Goal: Information Seeking & Learning: Check status

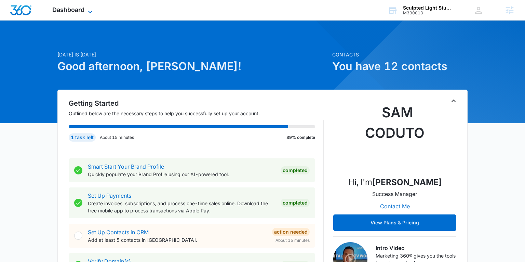
click at [89, 10] on icon at bounding box center [90, 12] width 8 height 8
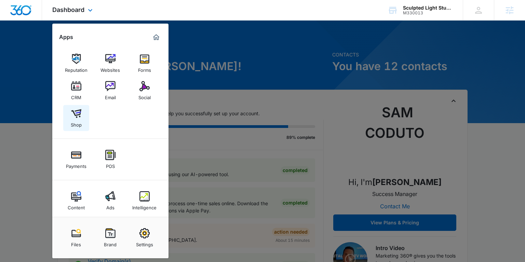
click at [76, 114] on img at bounding box center [76, 113] width 10 height 10
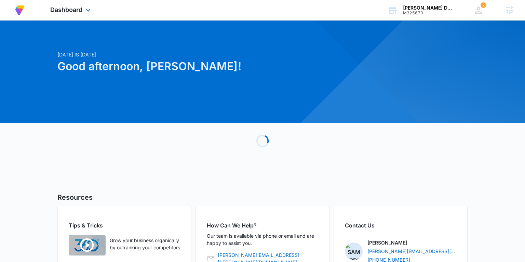
click at [65, 13] on div "Dashboard Apps Reputation Forms CRM Email Social Content Ads Intelligence Files…" at bounding box center [71, 10] width 63 height 20
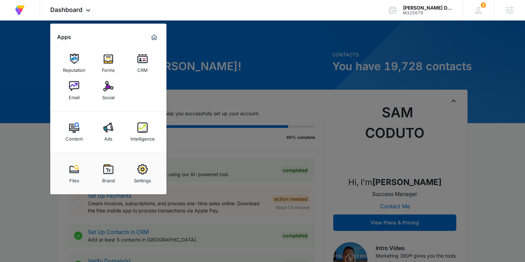
click at [107, 87] on img at bounding box center [108, 86] width 10 height 10
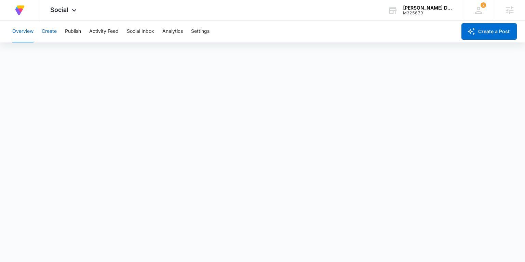
click at [54, 29] on button "Create" at bounding box center [49, 32] width 15 height 22
click at [75, 30] on button "Publish" at bounding box center [73, 32] width 16 height 22
click at [60, 30] on div "Overview Create Publish Activity Feed Social Inbox Analytics Settings" at bounding box center [232, 32] width 449 height 22
click at [53, 31] on button "Create" at bounding box center [49, 32] width 15 height 22
click at [69, 49] on button "Approvals" at bounding box center [66, 52] width 23 height 19
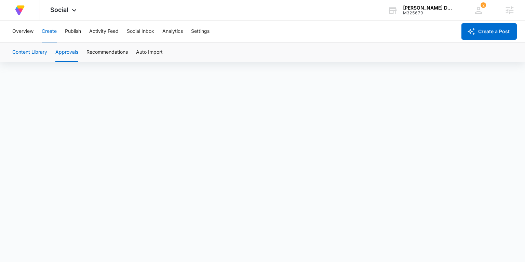
click at [28, 50] on button "Content Library" at bounding box center [29, 52] width 35 height 19
click at [38, 51] on button "Content Library" at bounding box center [29, 52] width 35 height 19
click at [71, 53] on button "Approvals" at bounding box center [66, 52] width 23 height 19
click at [28, 32] on button "Overview" at bounding box center [22, 32] width 21 height 22
click at [50, 31] on button "Create" at bounding box center [49, 32] width 15 height 22
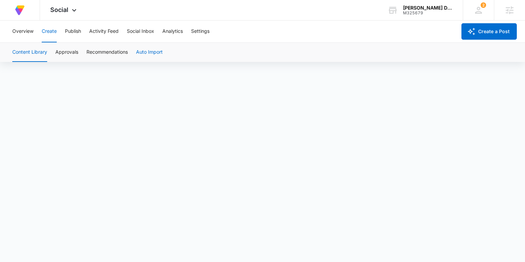
scroll to position [4, 0]
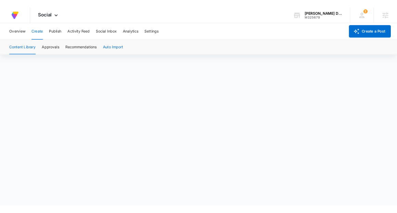
scroll to position [2, 0]
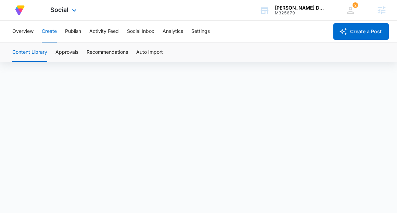
drag, startPoint x: 68, startPoint y: 12, endPoint x: 72, endPoint y: 20, distance: 9.2
click at [68, 12] on span "Social" at bounding box center [59, 9] width 18 height 7
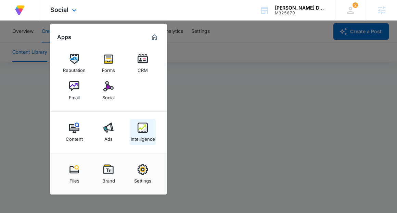
click at [145, 133] on div "Intelligence" at bounding box center [143, 137] width 24 height 9
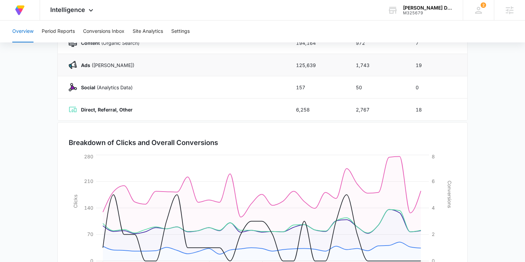
scroll to position [115, 0]
click at [68, 31] on button "Period Reports" at bounding box center [58, 32] width 33 height 22
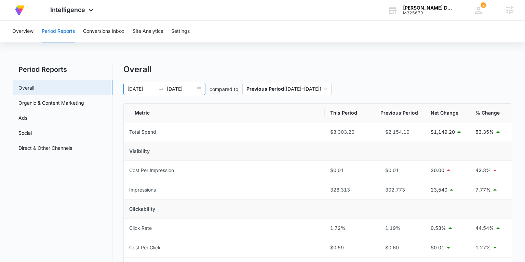
click at [200, 87] on div "[DATE] [DATE]" at bounding box center [164, 89] width 82 height 12
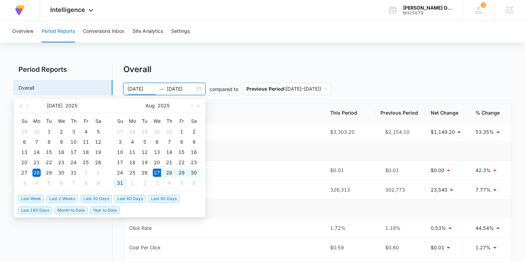
click at [63, 197] on span "Last 2 Weeks" at bounding box center [62, 199] width 31 height 8
type input "[DATE]"
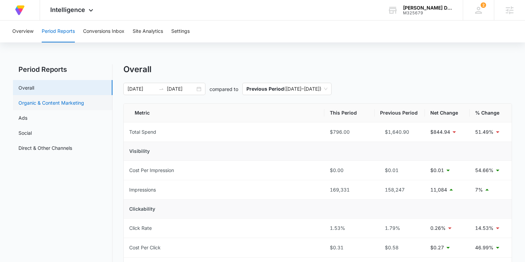
click at [71, 105] on link "Organic & Content Marketing" at bounding box center [51, 102] width 66 height 7
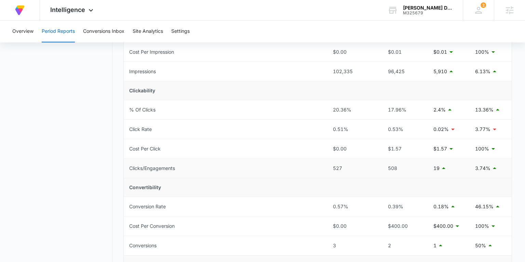
scroll to position [122, 0]
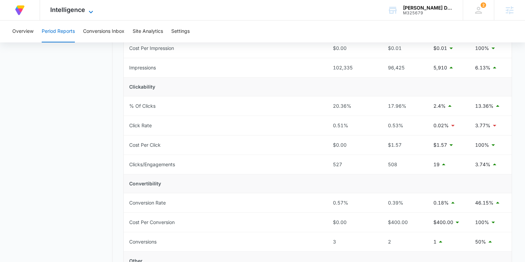
click at [68, 11] on span "Intelligence" at bounding box center [67, 9] width 35 height 7
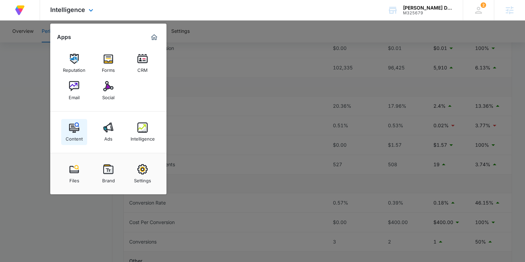
click at [77, 137] on div "Content" at bounding box center [74, 137] width 17 height 9
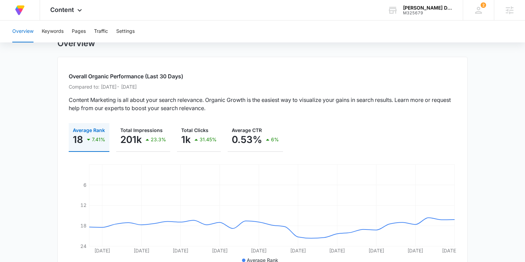
scroll to position [16, 0]
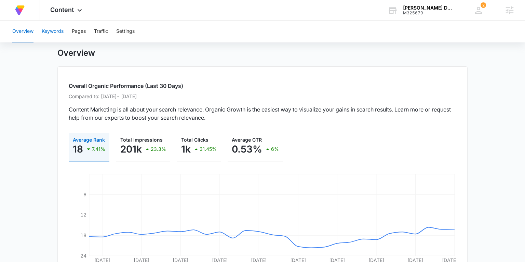
click at [55, 34] on button "Keywords" at bounding box center [53, 32] width 22 height 22
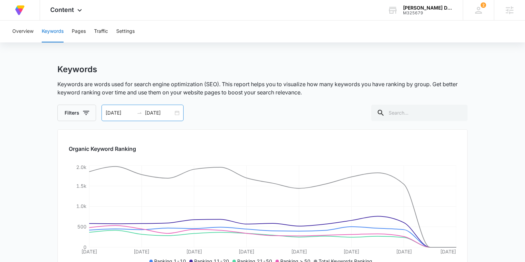
click at [180, 112] on div "[DATE] [DATE]" at bounding box center [143, 113] width 82 height 16
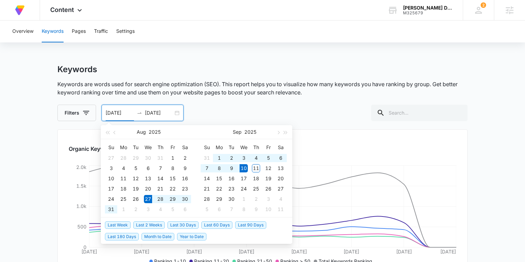
click at [177, 112] on div "[DATE] [DATE]" at bounding box center [143, 113] width 82 height 16
click at [174, 110] on div "[DATE] [DATE]" at bounding box center [143, 113] width 82 height 16
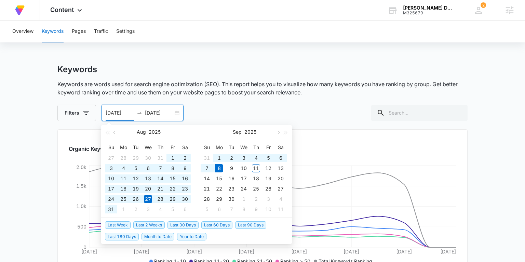
click at [129, 237] on span "Last 180 Days" at bounding box center [122, 237] width 34 height 8
type input "[DATE]"
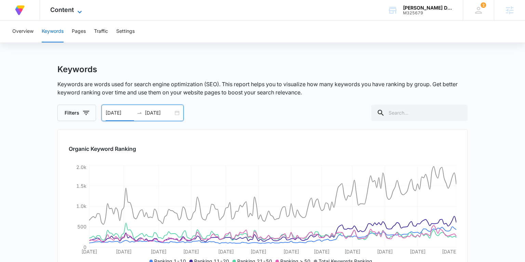
click at [64, 12] on span "Content" at bounding box center [62, 9] width 24 height 7
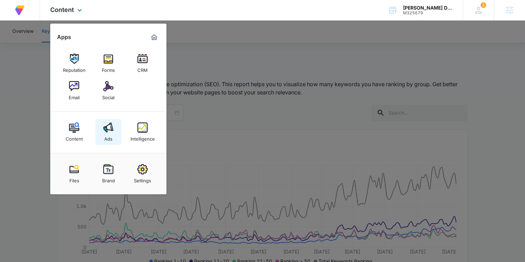
click at [108, 131] on img at bounding box center [108, 127] width 10 height 10
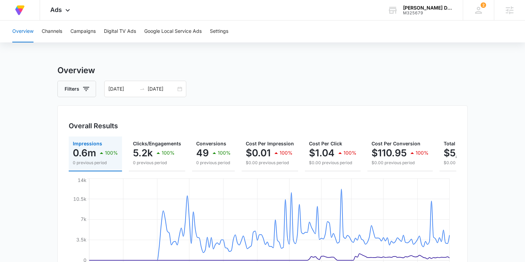
scroll to position [36, 0]
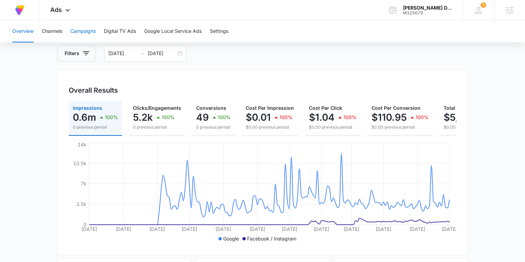
click at [83, 32] on button "Campaigns" at bounding box center [82, 32] width 25 height 22
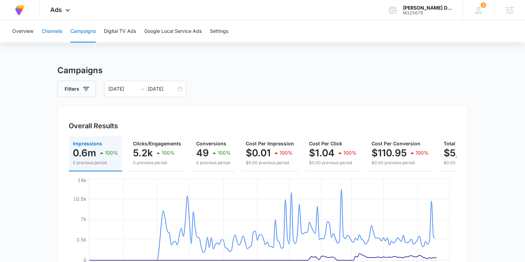
click at [56, 29] on button "Channels" at bounding box center [52, 32] width 21 height 22
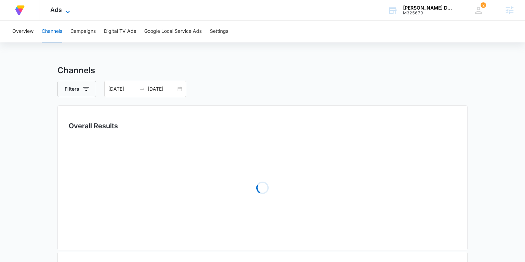
click at [56, 9] on span "Ads" at bounding box center [56, 9] width 12 height 7
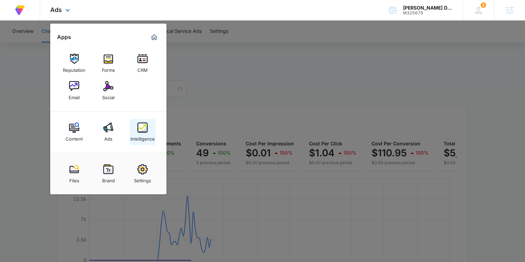
click at [144, 138] on div "Intelligence" at bounding box center [143, 137] width 24 height 9
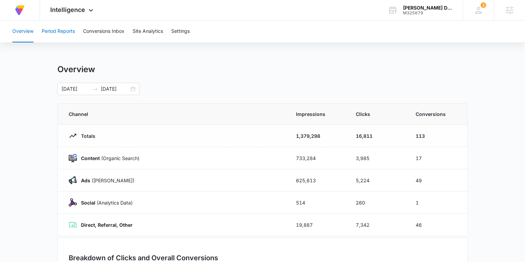
click at [59, 32] on button "Period Reports" at bounding box center [58, 32] width 33 height 22
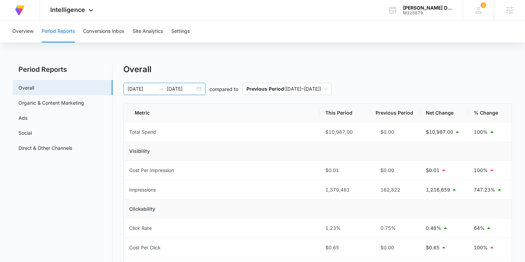
click at [200, 89] on div "[DATE] [DATE]" at bounding box center [164, 89] width 82 height 12
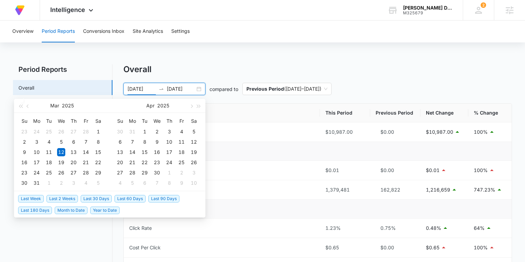
click at [94, 199] on span "Last 30 Days" at bounding box center [96, 199] width 31 height 8
type input "[DATE]"
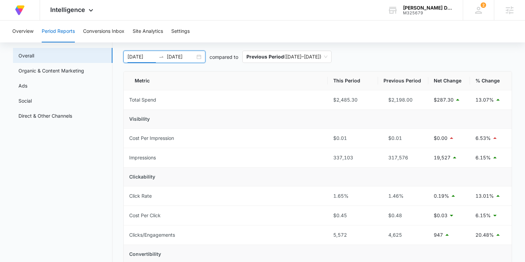
scroll to position [37, 0]
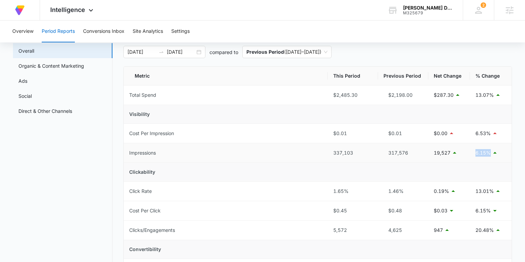
drag, startPoint x: 476, startPoint y: 154, endPoint x: 489, endPoint y: 153, distance: 12.7
click at [489, 153] on p "6.15%" at bounding box center [483, 153] width 15 height 8
drag, startPoint x: 353, startPoint y: 153, endPoint x: 333, endPoint y: 154, distance: 20.2
click at [334, 154] on div "337,103" at bounding box center [353, 153] width 39 height 8
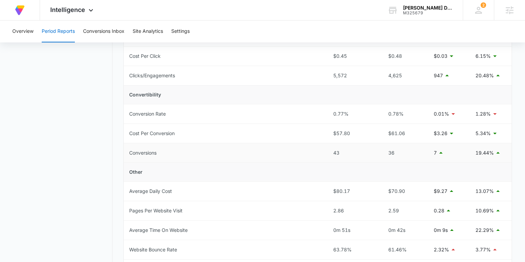
scroll to position [190, 0]
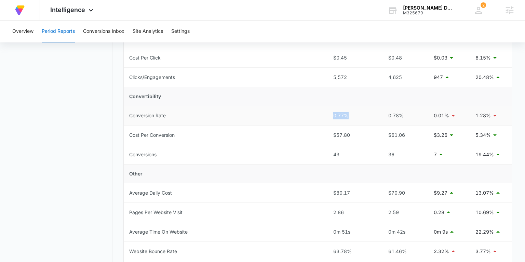
drag, startPoint x: 350, startPoint y: 115, endPoint x: 334, endPoint y: 115, distance: 16.8
click at [334, 115] on div "0.77%" at bounding box center [353, 116] width 39 height 8
drag, startPoint x: 341, startPoint y: 154, endPoint x: 334, endPoint y: 155, distance: 7.3
click at [334, 155] on div "43" at bounding box center [353, 155] width 39 height 8
drag, startPoint x: 476, startPoint y: 155, endPoint x: 427, endPoint y: 156, distance: 49.3
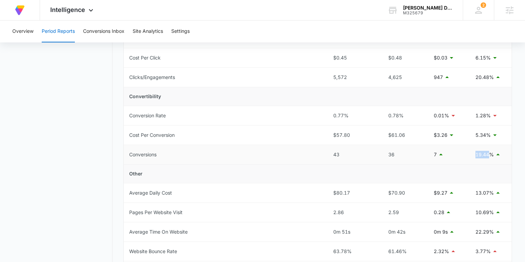
click at [472, 155] on td "19.44%" at bounding box center [491, 154] width 42 height 19
drag, startPoint x: 334, startPoint y: 155, endPoint x: 351, endPoint y: 155, distance: 16.8
click at [351, 155] on div "43" at bounding box center [353, 155] width 39 height 8
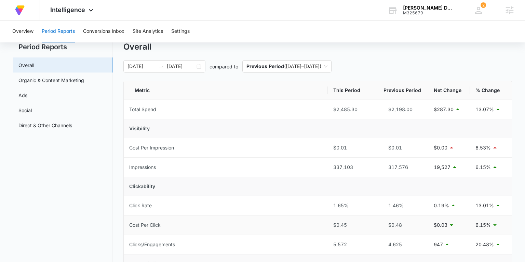
scroll to position [5, 0]
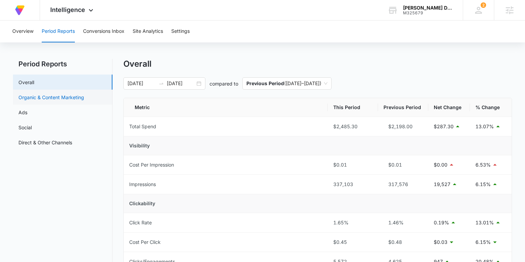
click at [46, 95] on link "Organic & Content Marketing" at bounding box center [51, 97] width 66 height 7
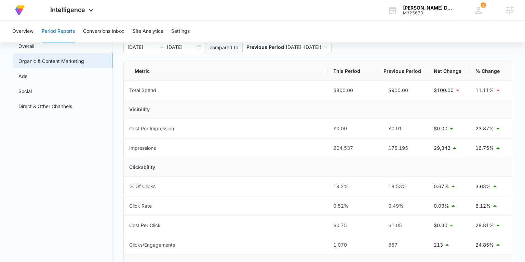
scroll to position [40, 0]
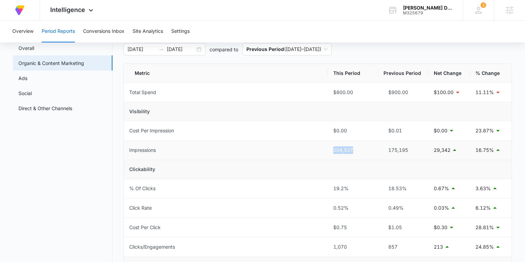
drag, startPoint x: 332, startPoint y: 151, endPoint x: 353, endPoint y: 151, distance: 20.2
click at [353, 151] on td "204,537" at bounding box center [353, 150] width 50 height 19
click at [76, 12] on span "Intelligence" at bounding box center [67, 9] width 35 height 7
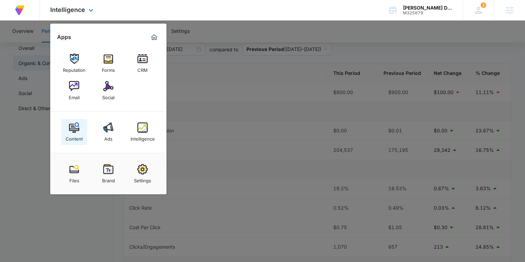
click at [78, 131] on img at bounding box center [74, 127] width 10 height 10
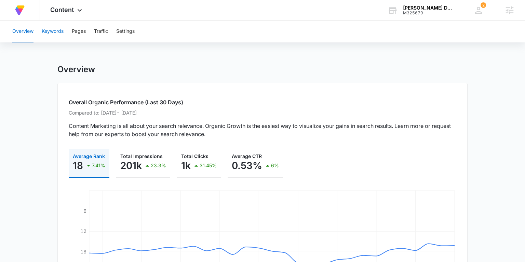
click at [56, 32] on button "Keywords" at bounding box center [53, 32] width 22 height 22
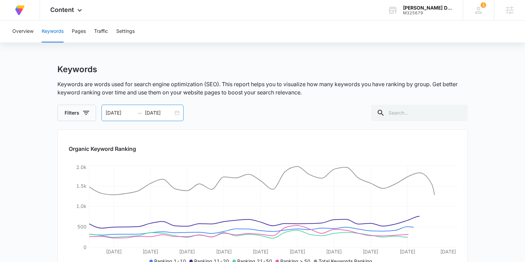
click at [177, 112] on div "[DATE] [DATE]" at bounding box center [143, 113] width 82 height 16
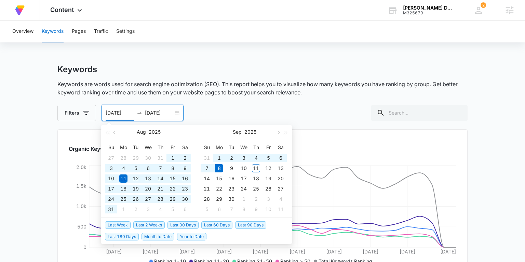
click at [134, 235] on span "Last 180 Days" at bounding box center [122, 237] width 34 height 8
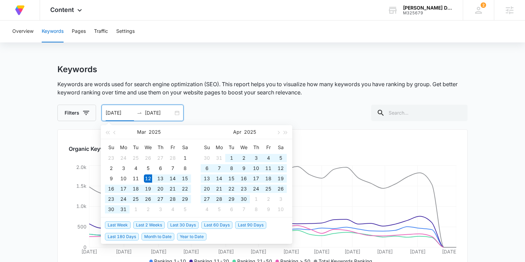
type input "[DATE]"
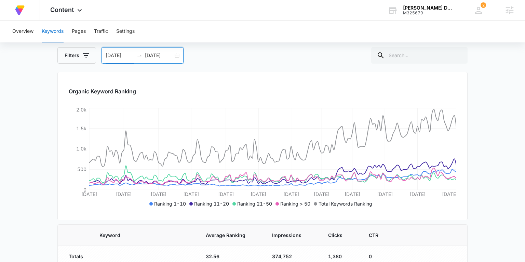
scroll to position [55, 0]
